Goal: Information Seeking & Learning: Learn about a topic

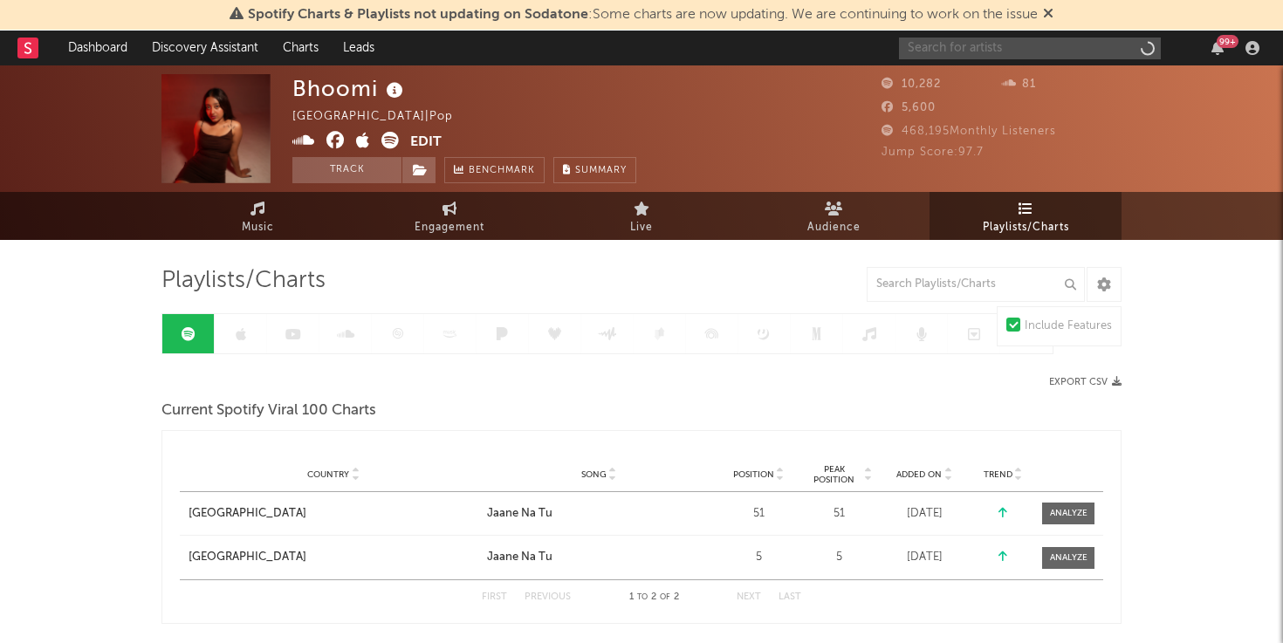
click at [940, 54] on input "text" at bounding box center [1030, 49] width 262 height 22
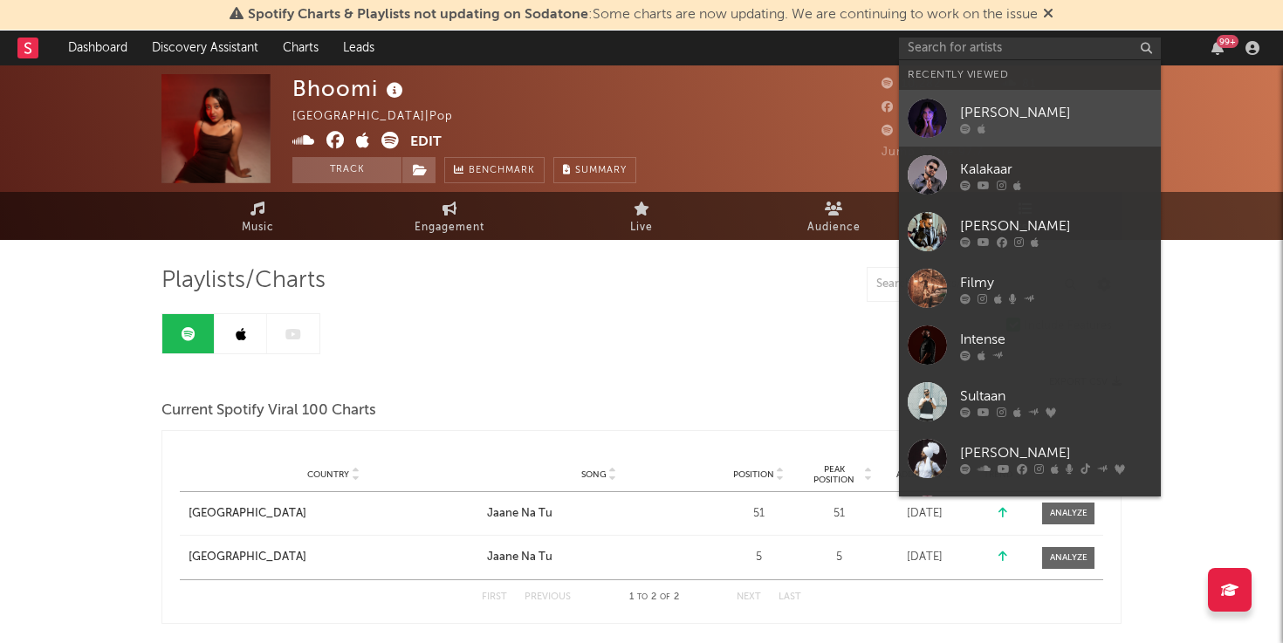
click at [1039, 135] on link "[PERSON_NAME]" at bounding box center [1030, 118] width 262 height 57
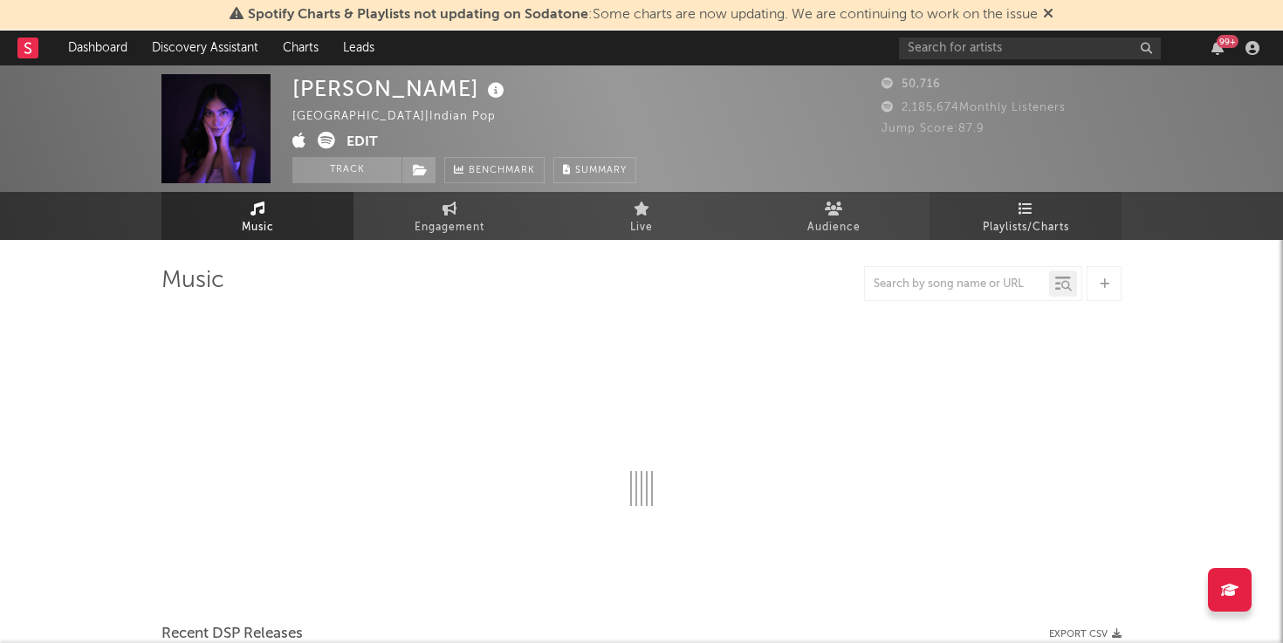
select select "6m"
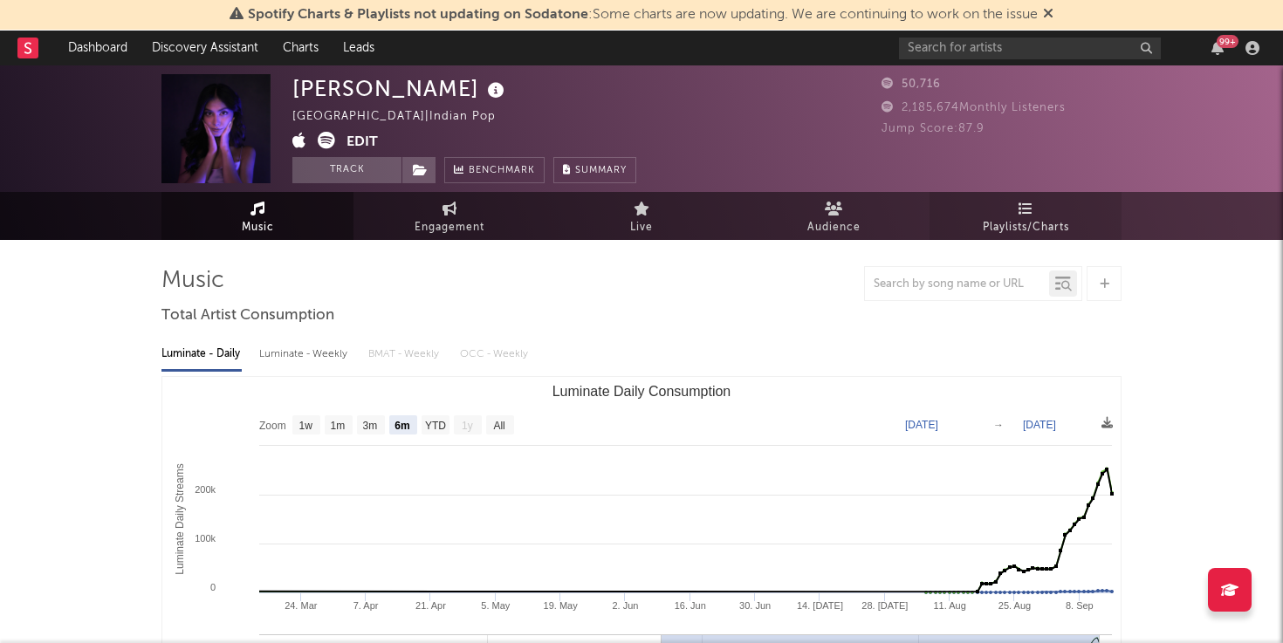
click at [1055, 223] on span "Playlists/Charts" at bounding box center [1026, 227] width 86 height 21
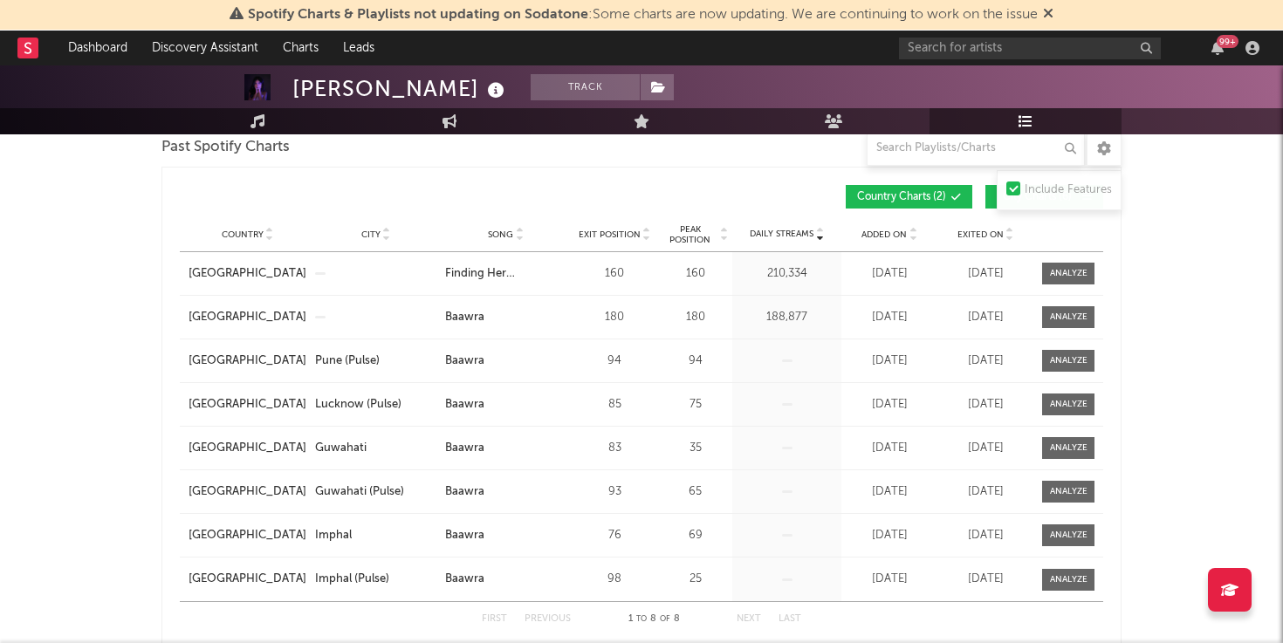
scroll to position [1223, 0]
